Goal: Find specific page/section

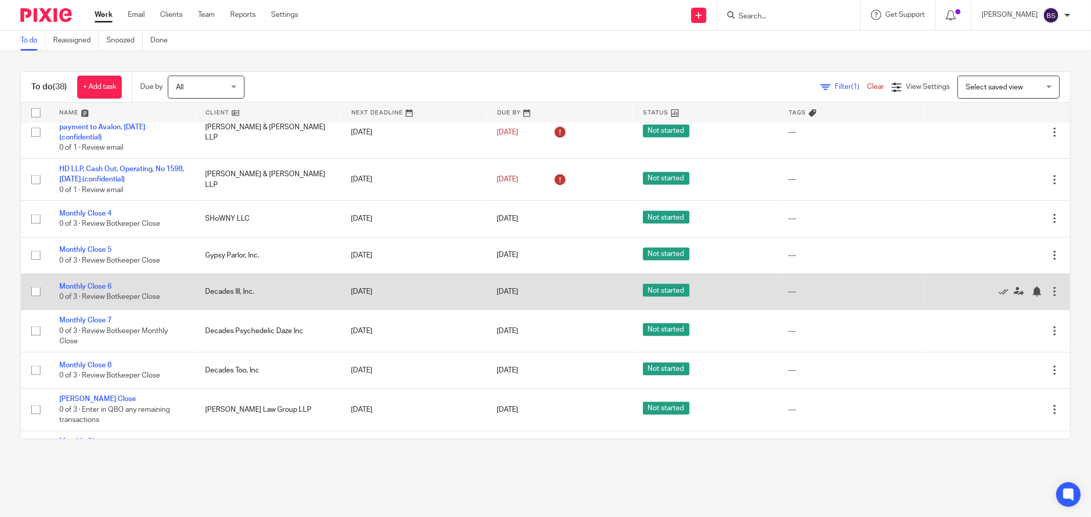
scroll to position [1094, 0]
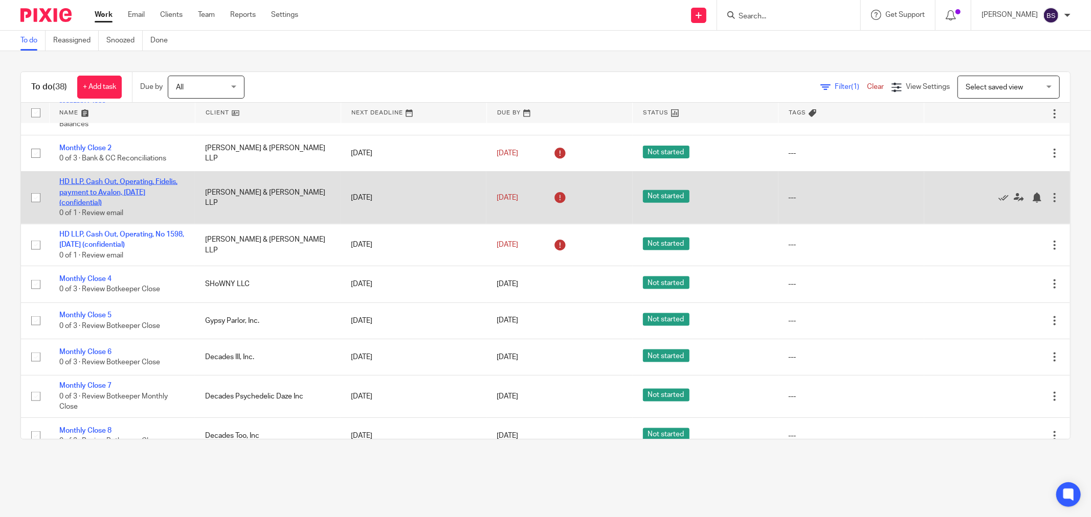
click at [124, 194] on link "HD LLP, Cash Out, Operating, Fidelis, payment to Avalon, [DATE] (confidential)" at bounding box center [118, 192] width 118 height 28
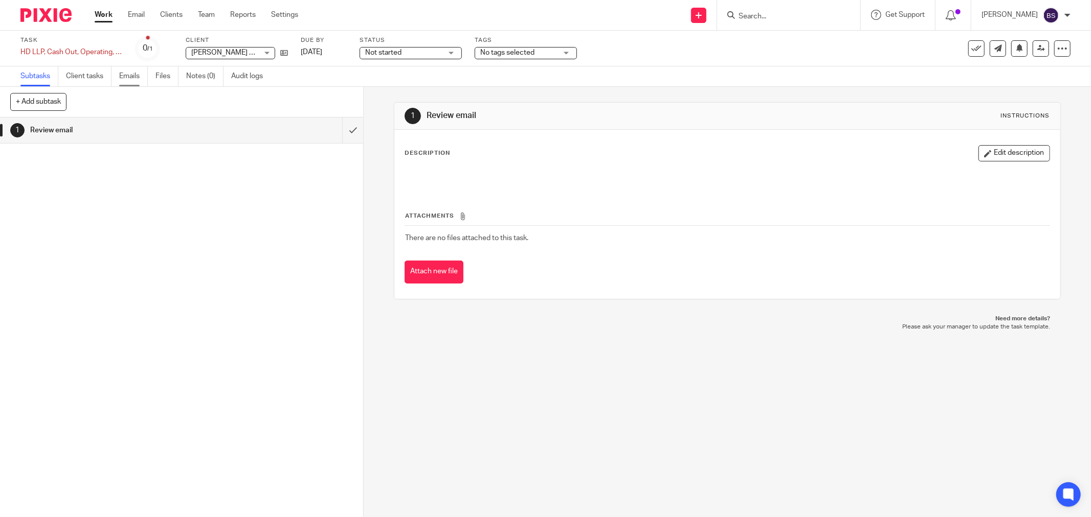
click at [123, 73] on link "Emails" at bounding box center [133, 76] width 29 height 20
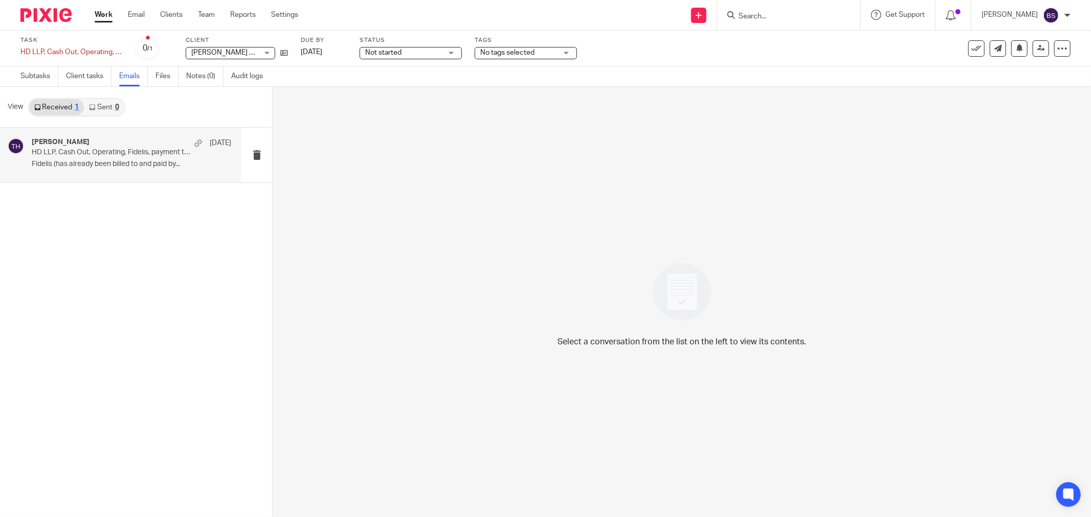
click at [105, 155] on p "HD LLP, Cash Out, Operating, Fidelis, payment to Avalon, [DATE] (confidential)" at bounding box center [112, 152] width 160 height 9
